Goal: Check status: Check status

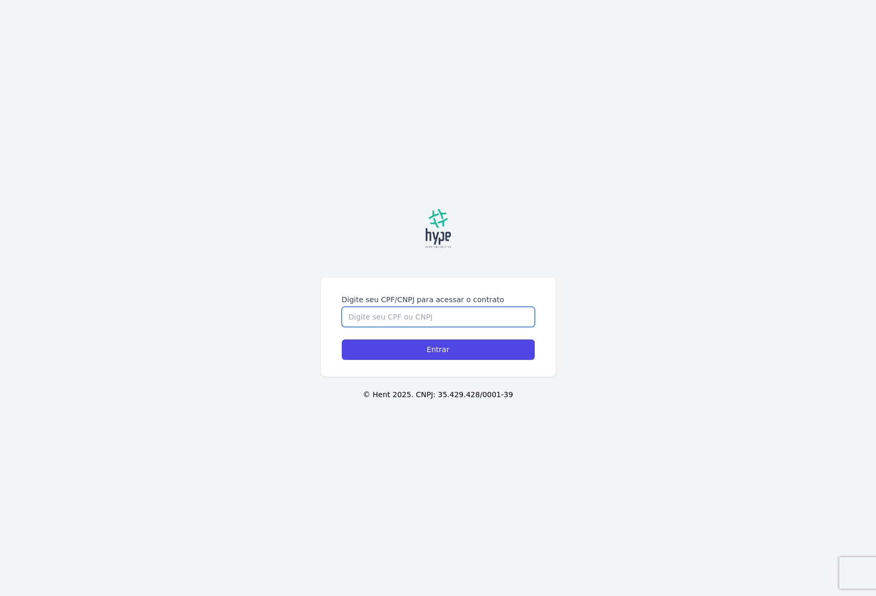
click at [435, 324] on input "Digite seu CPF/CNPJ para acessar o contrato" at bounding box center [438, 317] width 193 height 20
type input "09716363974"
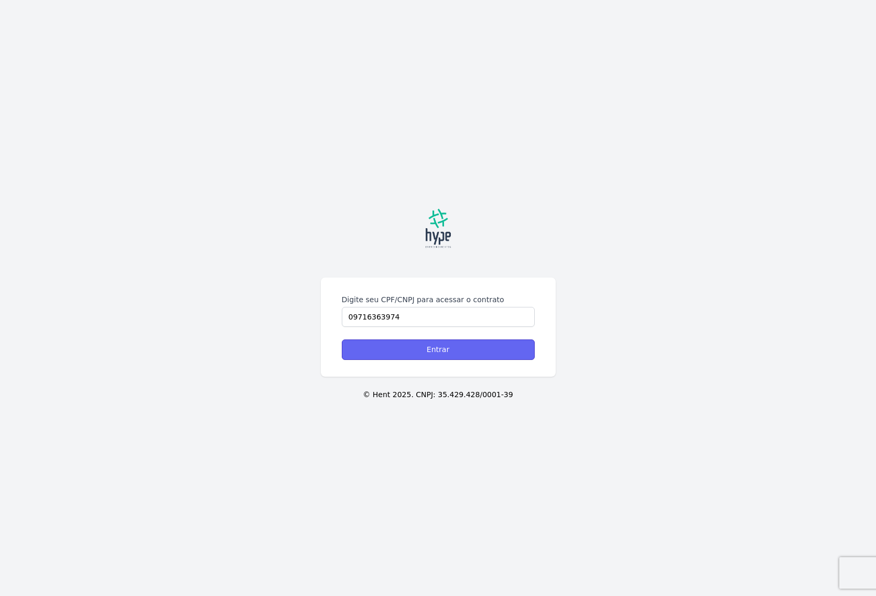
click at [414, 353] on input "Entrar" at bounding box center [438, 349] width 193 height 20
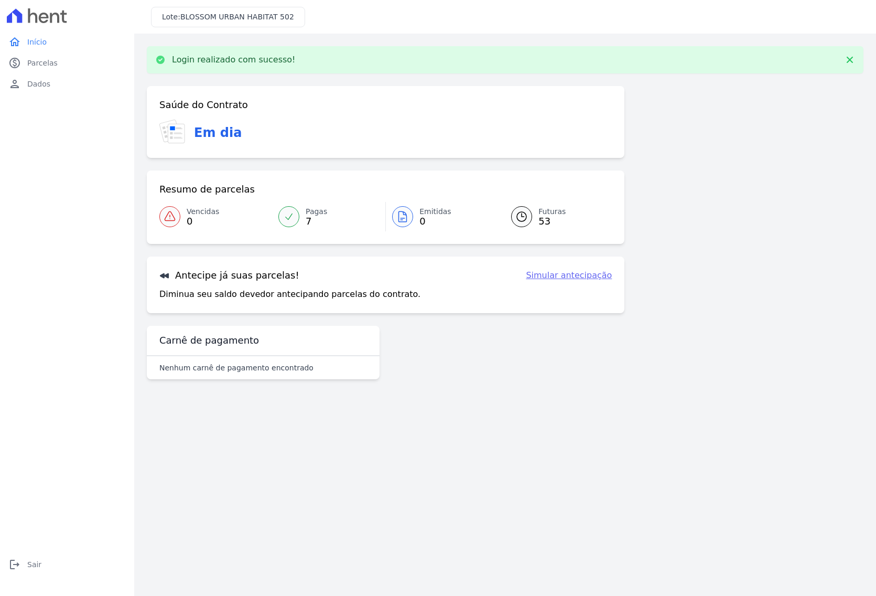
click at [545, 219] on span "53" at bounding box center [551, 221] width 27 height 8
